Goal: Use online tool/utility: Use online tool/utility

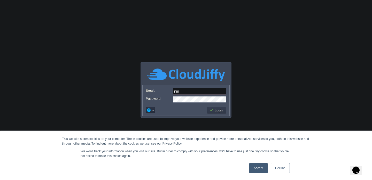
type input "[EMAIL_ADDRESS][DOMAIN_NAME]"
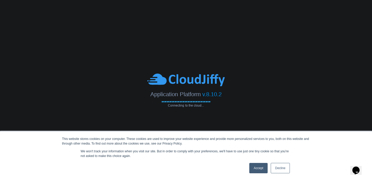
click at [259, 168] on link "Accept" at bounding box center [258, 168] width 18 height 10
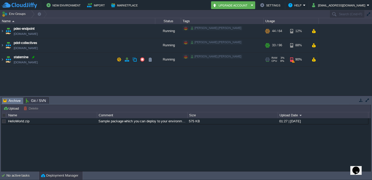
click at [32, 56] on div at bounding box center [33, 57] width 5 height 5
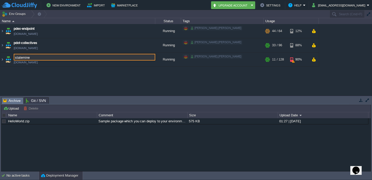
click at [153, 71] on div "pdex-endpoint [DOMAIN_NAME] Running [PERSON_NAME].[PERSON_NAME] + Add to Env Gr…" at bounding box center [186, 59] width 372 height 71
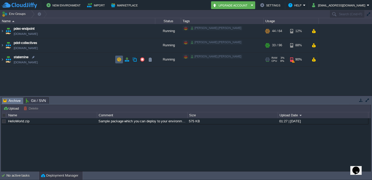
click at [121, 60] on button "button" at bounding box center [119, 59] width 5 height 5
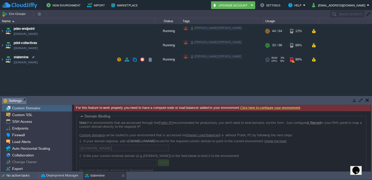
click at [13, 60] on td "statemine [DOMAIN_NAME]" at bounding box center [77, 59] width 155 height 14
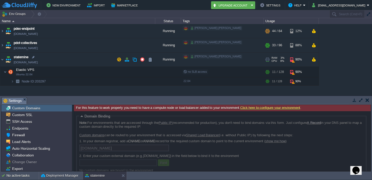
click at [71, 59] on td "statemine [DOMAIN_NAME]" at bounding box center [77, 59] width 155 height 14
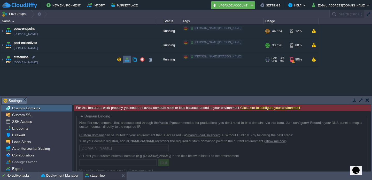
click at [126, 61] on button "button" at bounding box center [127, 59] width 5 height 5
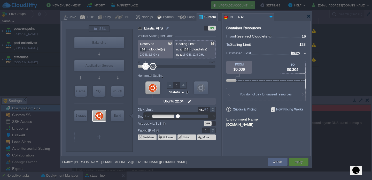
click at [212, 108] on div at bounding box center [213, 108] width 6 height 3
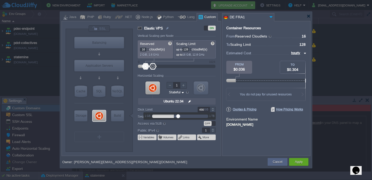
click at [212, 108] on div at bounding box center [213, 108] width 6 height 3
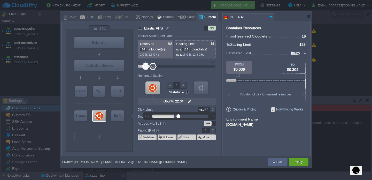
click at [212, 108] on div at bounding box center [213, 108] width 6 height 3
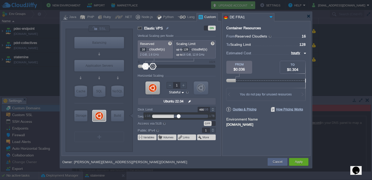
click at [212, 108] on div at bounding box center [213, 108] width 6 height 3
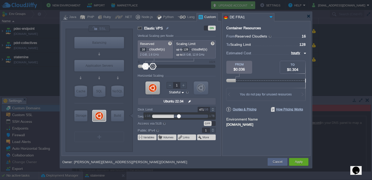
click at [212, 108] on div at bounding box center [213, 108] width 6 height 3
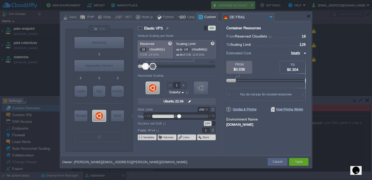
click at [212, 108] on div at bounding box center [213, 108] width 6 height 3
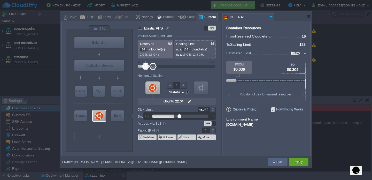
click at [212, 108] on div at bounding box center [213, 108] width 6 height 3
type input "480"
click at [212, 111] on div at bounding box center [213, 111] width 6 height 3
click at [303, 164] on div "Apply" at bounding box center [299, 162] width 12 height 8
